Goal: Navigation & Orientation: Find specific page/section

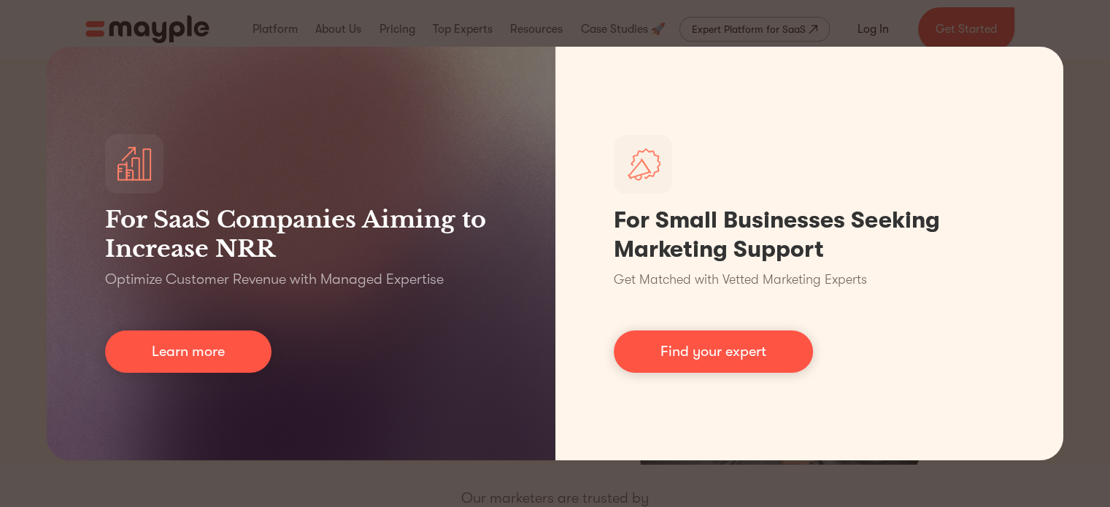
click at [1072, 78] on div "For SaaS Companies Aiming to Increase NRR Optimize Customer Revenue with Manage…" at bounding box center [555, 253] width 1110 height 507
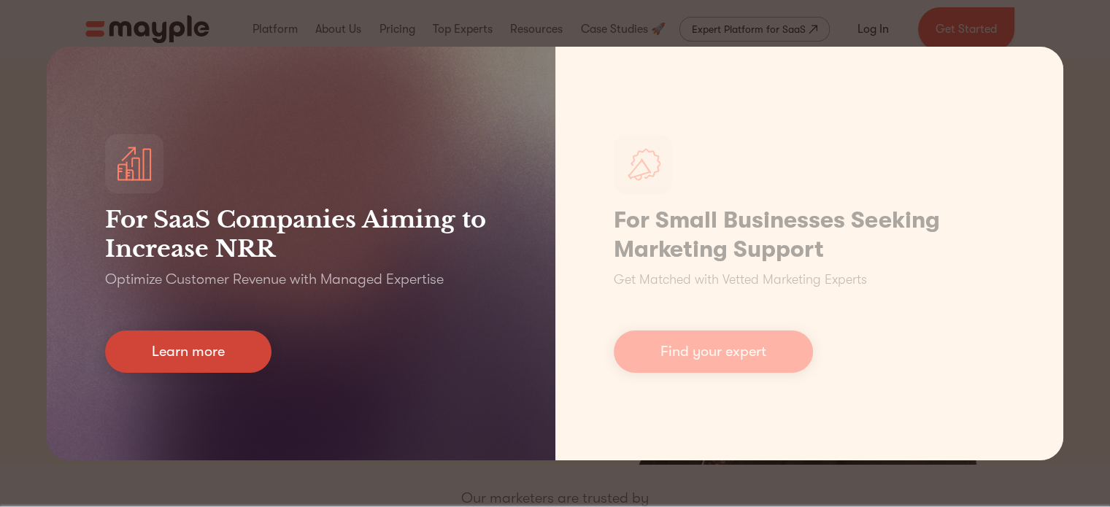
click at [153, 342] on link "Learn more" at bounding box center [188, 352] width 166 height 42
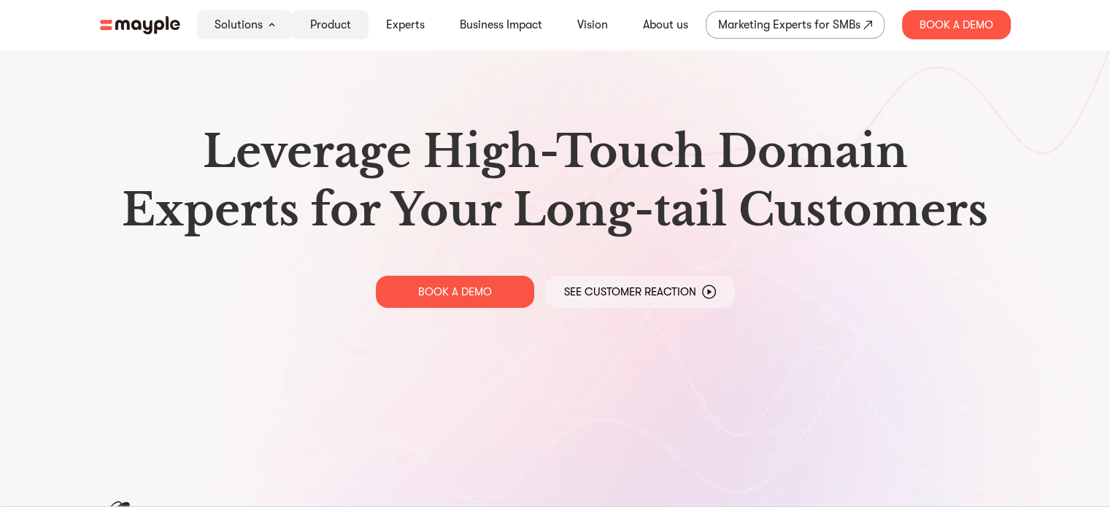
click at [348, 31] on link "Product" at bounding box center [330, 25] width 41 height 18
